Goal: Task Accomplishment & Management: Use online tool/utility

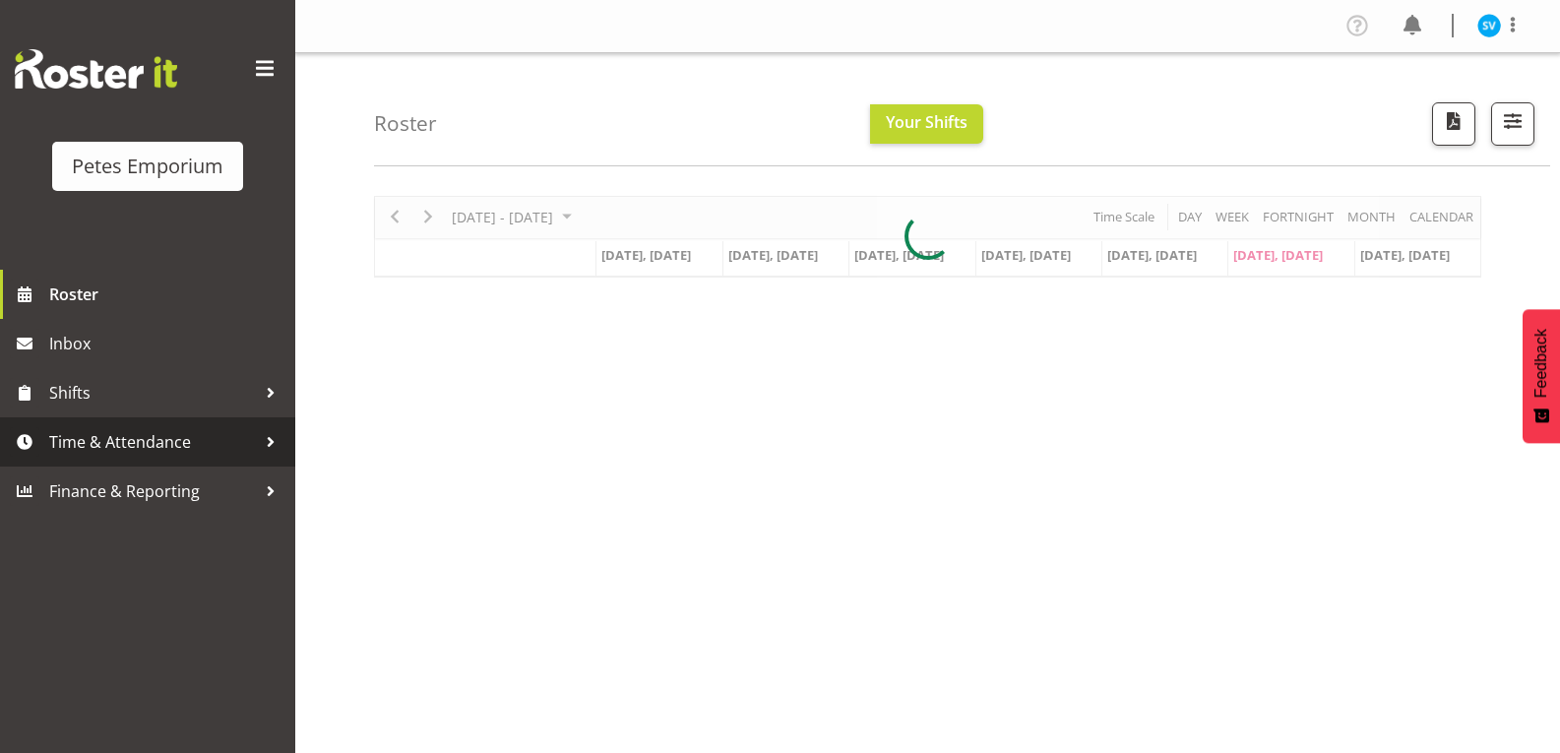
click at [136, 435] on span "Time & Attendance" at bounding box center [152, 442] width 207 height 30
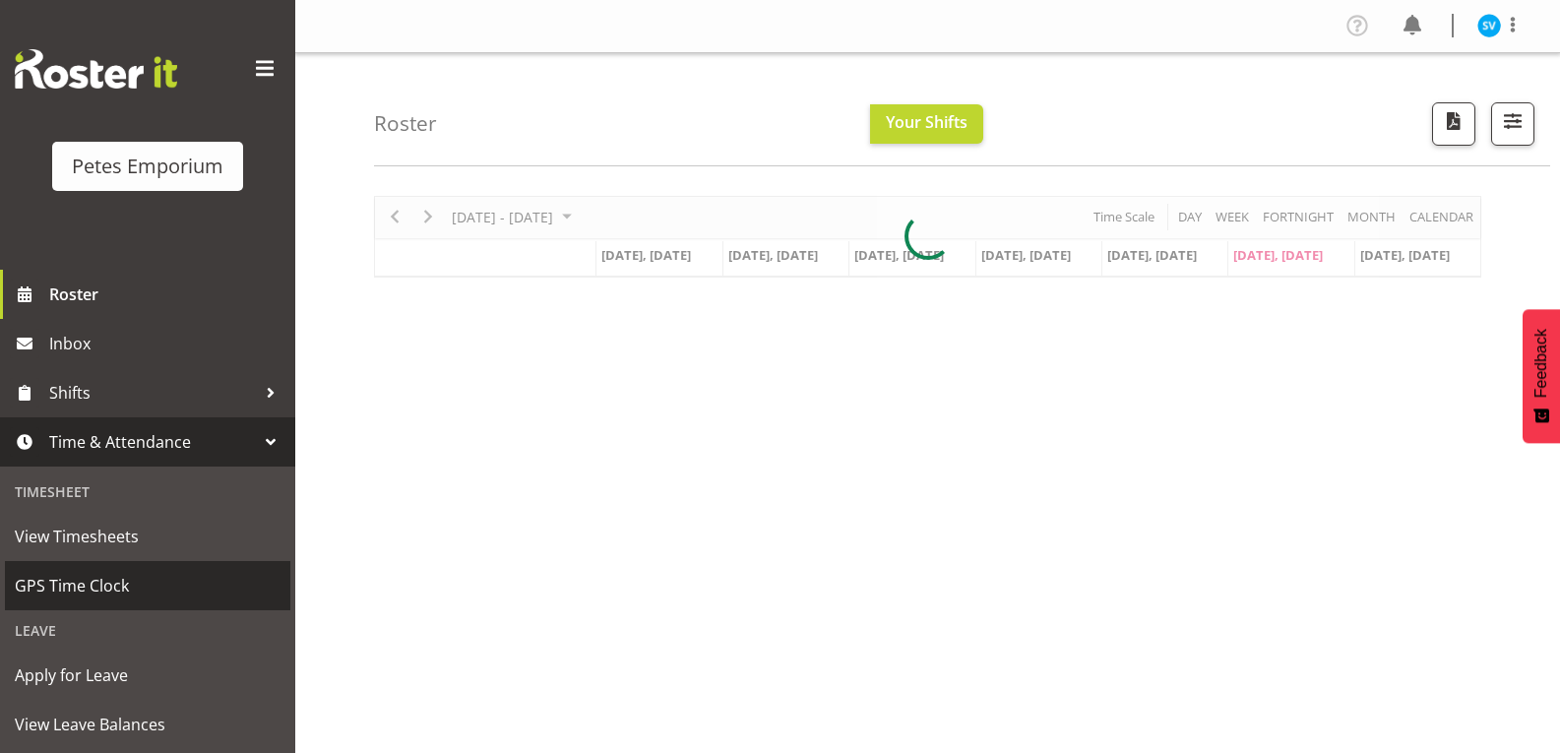
click at [140, 581] on span "GPS Time Clock" at bounding box center [148, 586] width 266 height 30
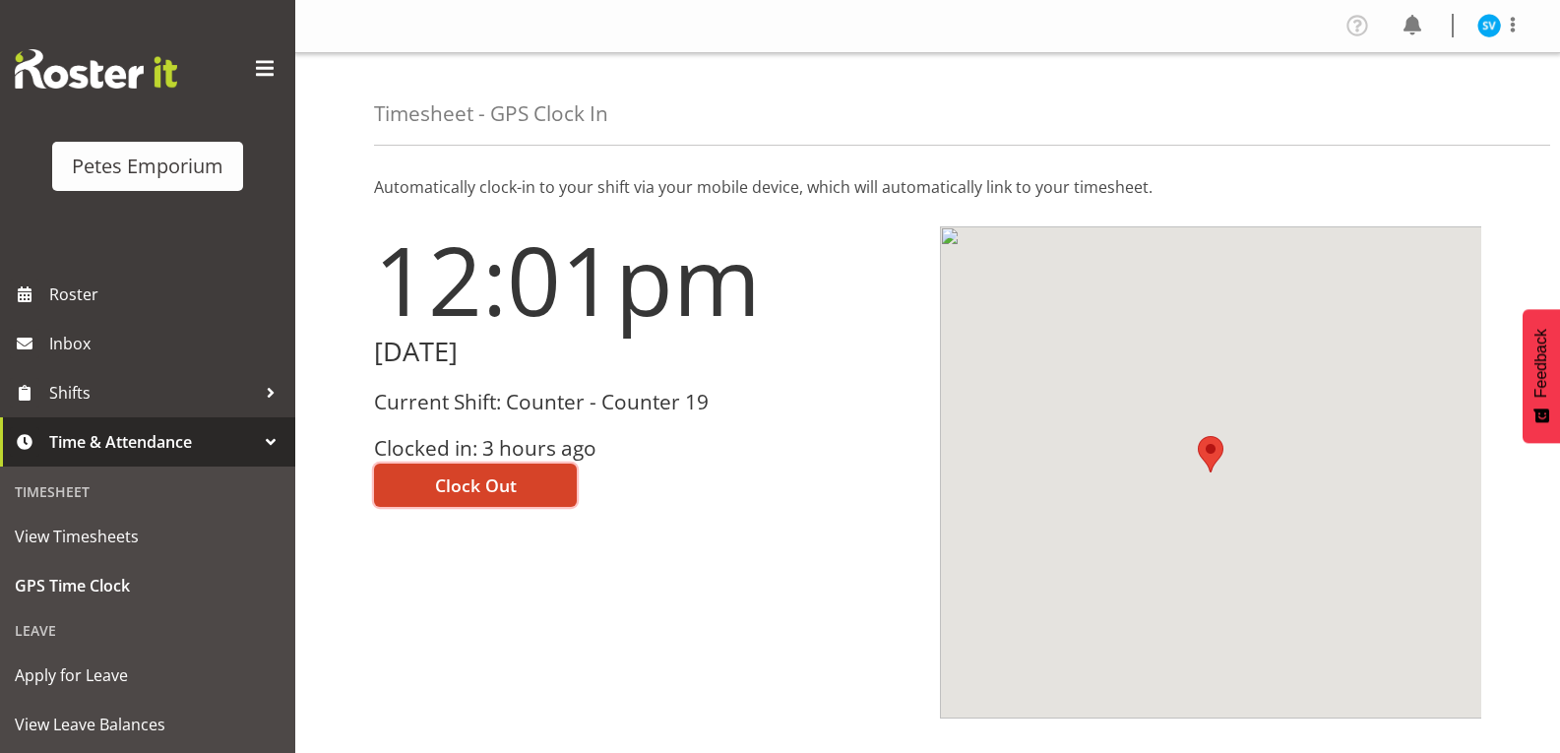
click at [496, 503] on button "Clock Out" at bounding box center [475, 485] width 203 height 43
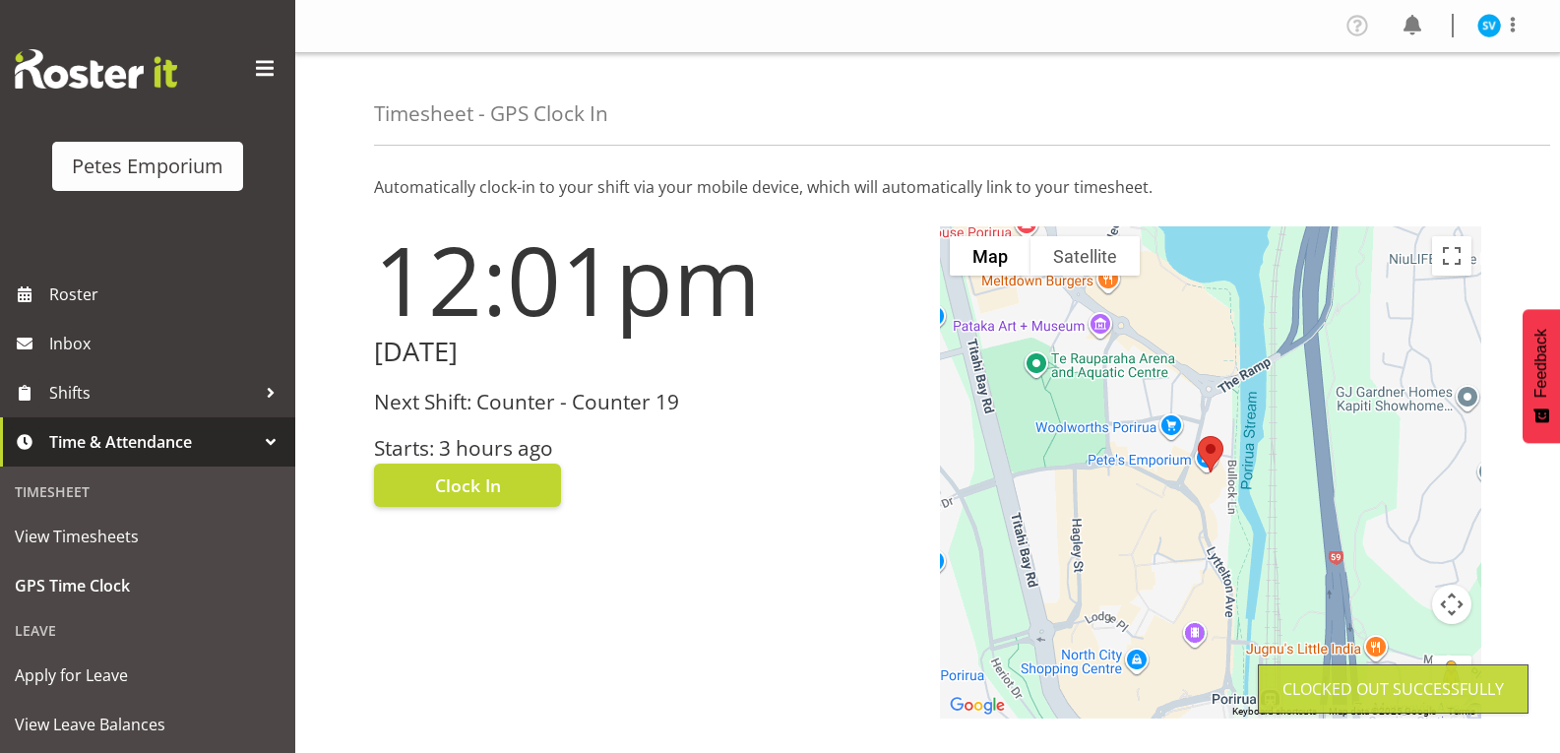
click at [1476, 27] on div "Profile Log Out" at bounding box center [1440, 26] width 199 height 32
click at [1486, 22] on img at bounding box center [1489, 26] width 24 height 24
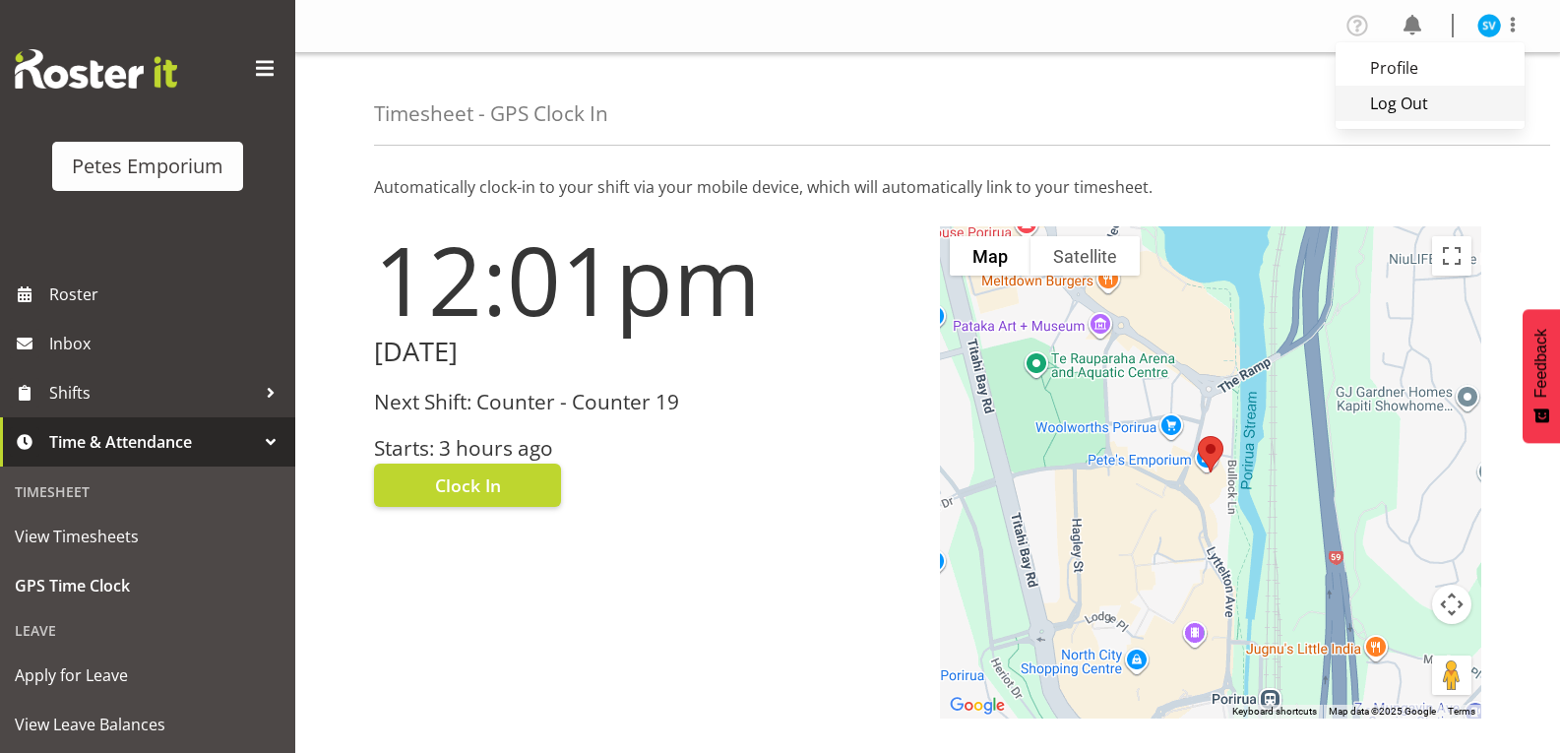
click at [1460, 99] on link "Log Out" at bounding box center [1429, 103] width 189 height 35
